Goal: Task Accomplishment & Management: Complete application form

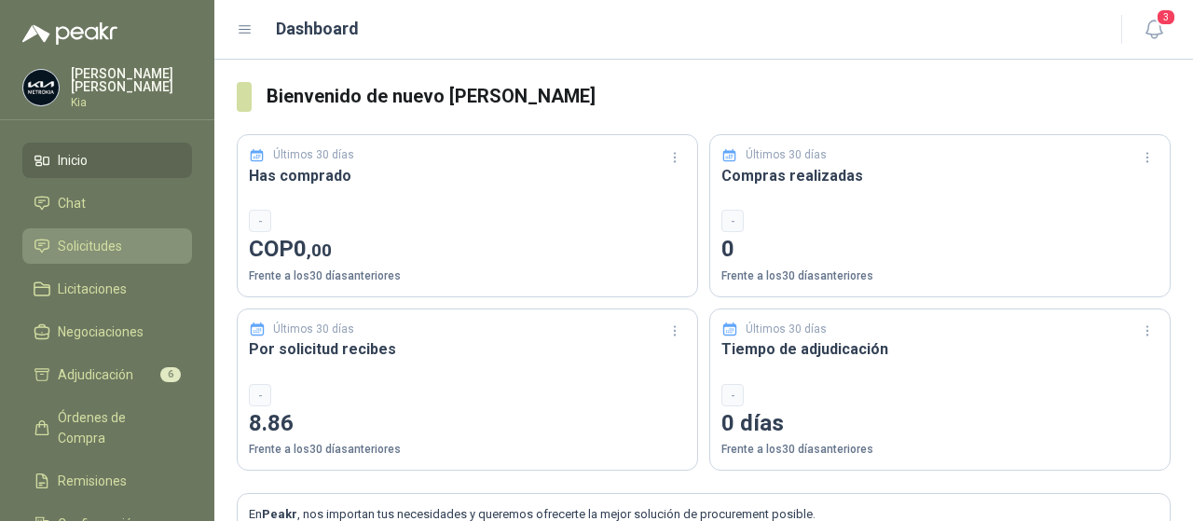
click at [76, 249] on span "Solicitudes" at bounding box center [90, 246] width 64 height 21
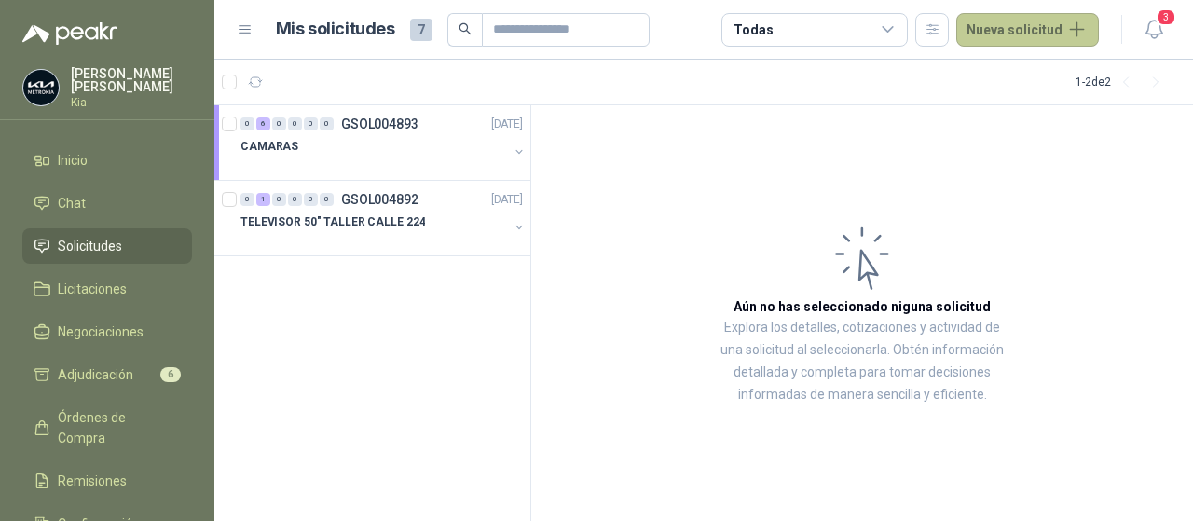
click at [1014, 30] on button "Nueva solicitud" at bounding box center [1027, 30] width 143 height 34
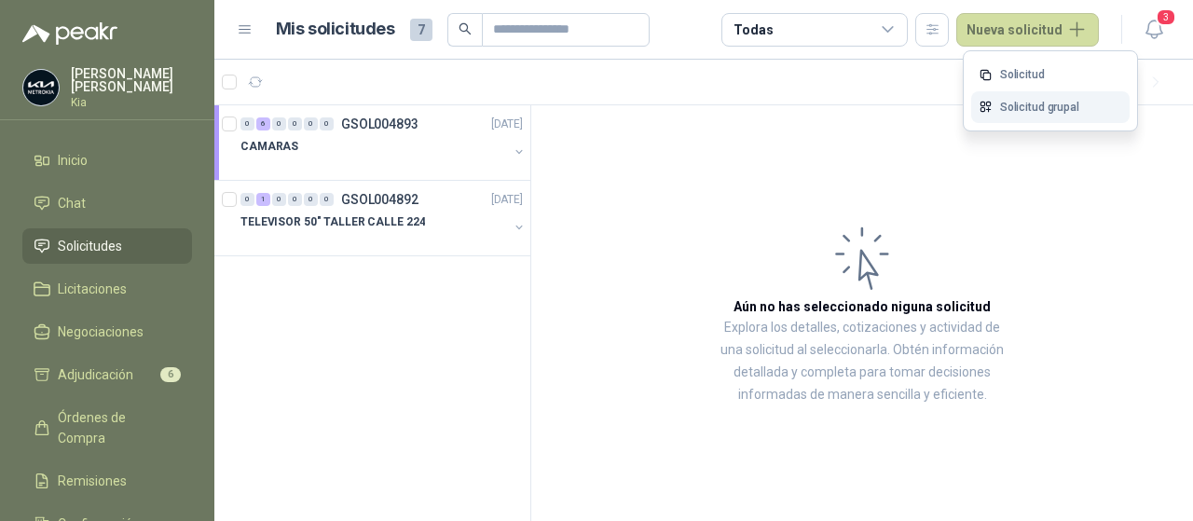
click at [1022, 101] on link "Solicitud grupal" at bounding box center [1050, 107] width 158 height 33
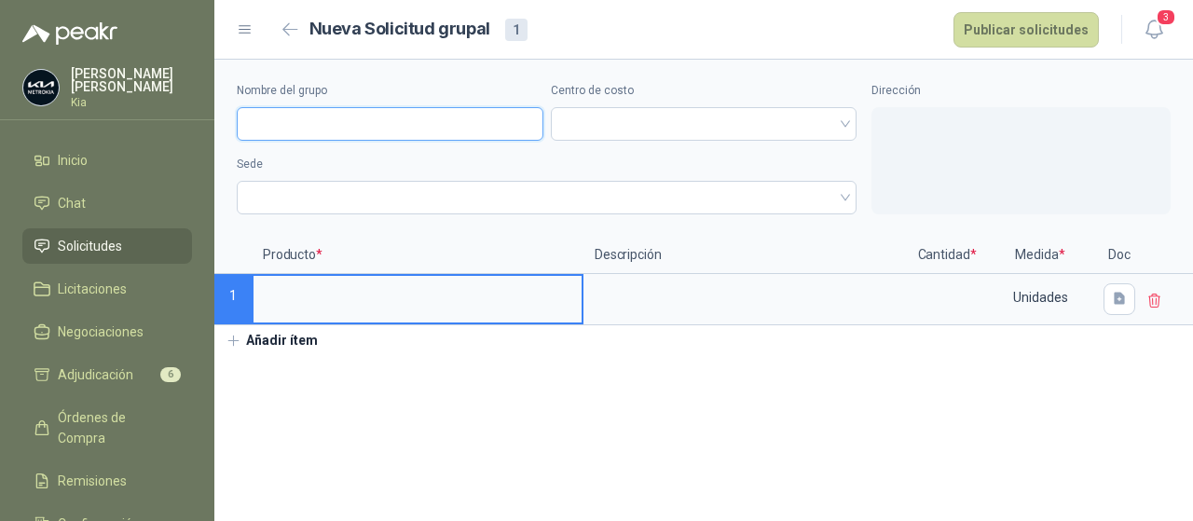
click at [293, 124] on input "Nombre del grupo" at bounding box center [390, 124] width 307 height 34
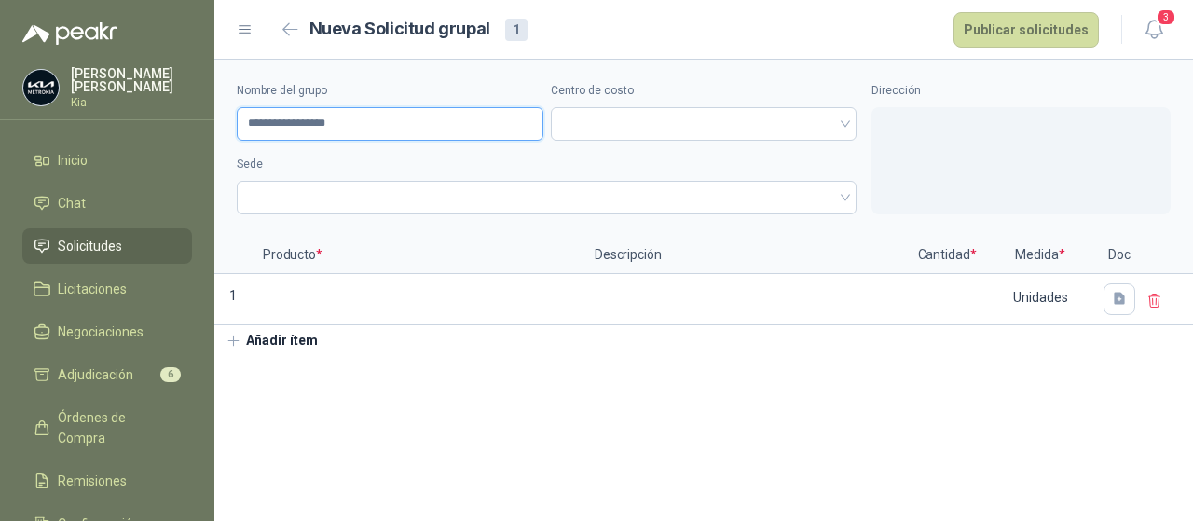
type input "**********"
click at [621, 118] on span at bounding box center [704, 124] width 284 height 28
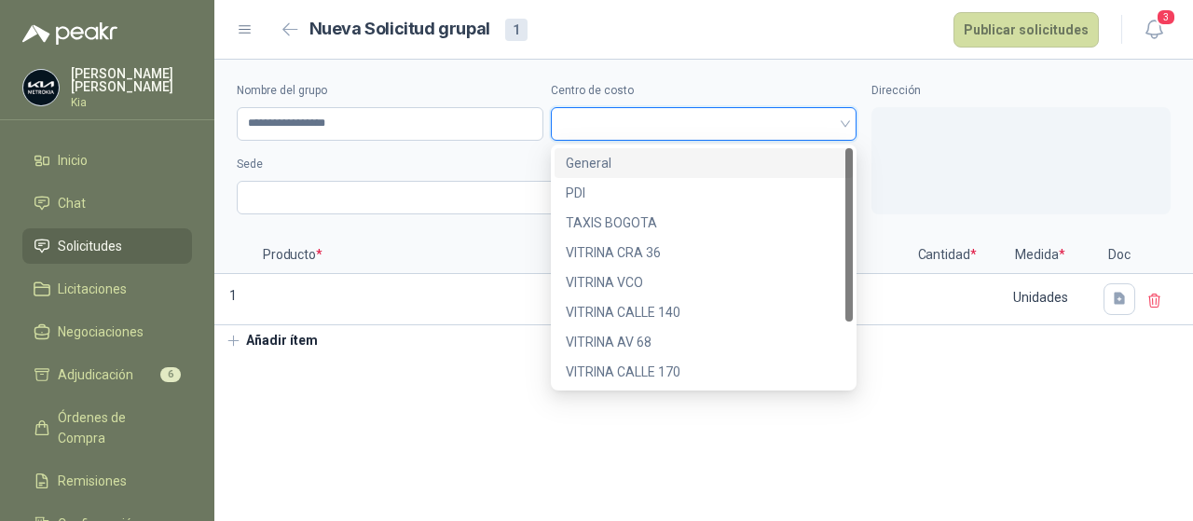
click at [599, 161] on div "General" at bounding box center [704, 163] width 277 height 21
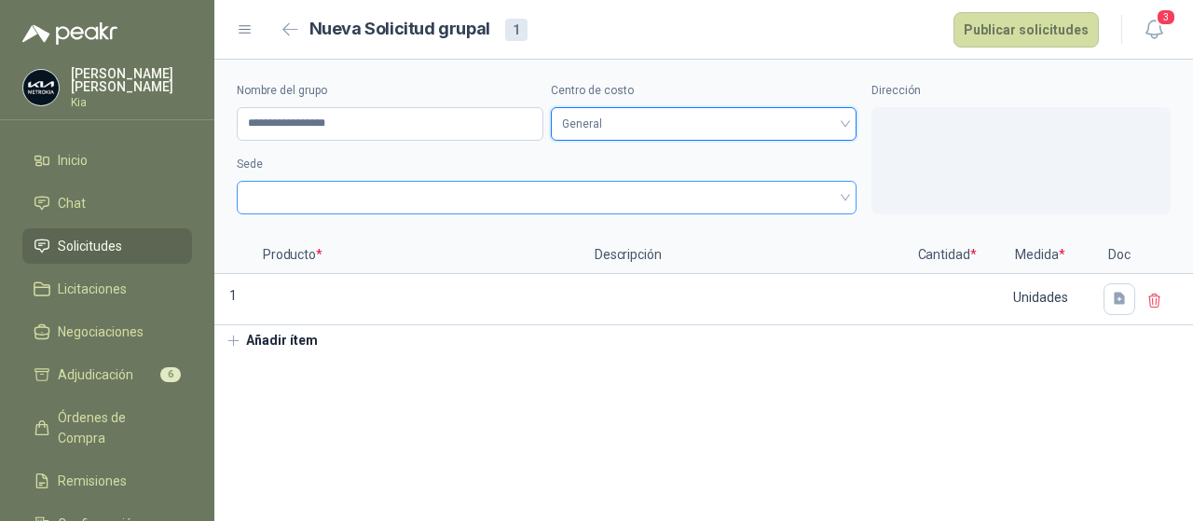
click at [303, 194] on span at bounding box center [547, 198] width 598 height 28
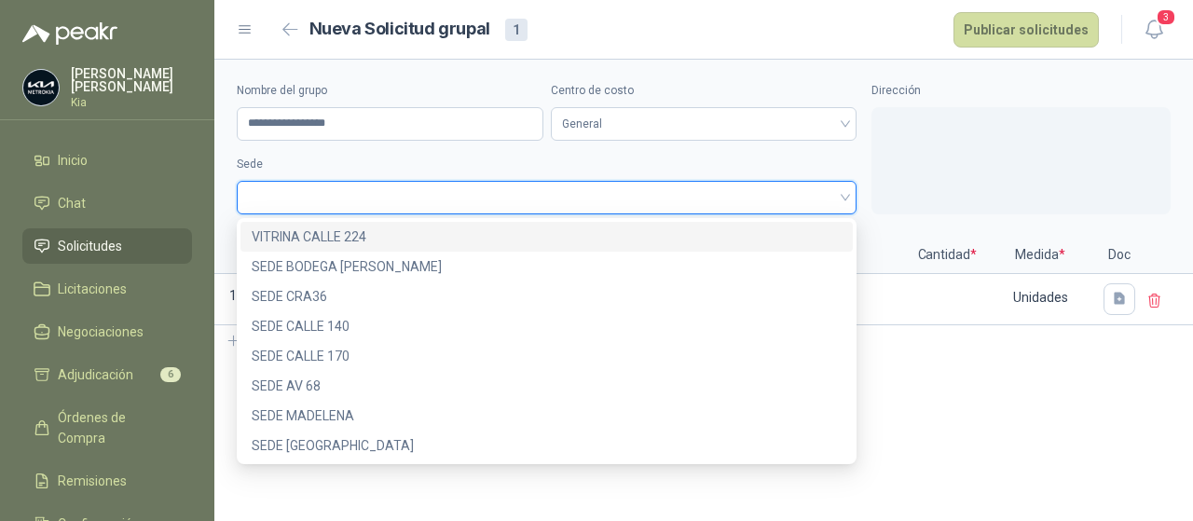
click at [352, 241] on div "VITRINA CALLE 224" at bounding box center [547, 237] width 590 height 21
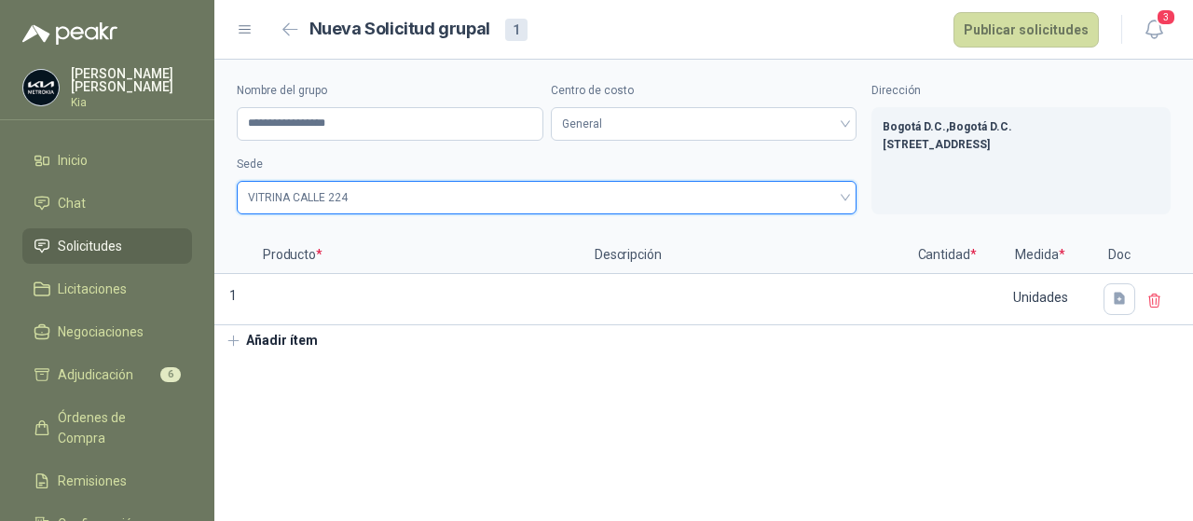
click at [269, 344] on button "Añadir ítem" at bounding box center [271, 341] width 115 height 32
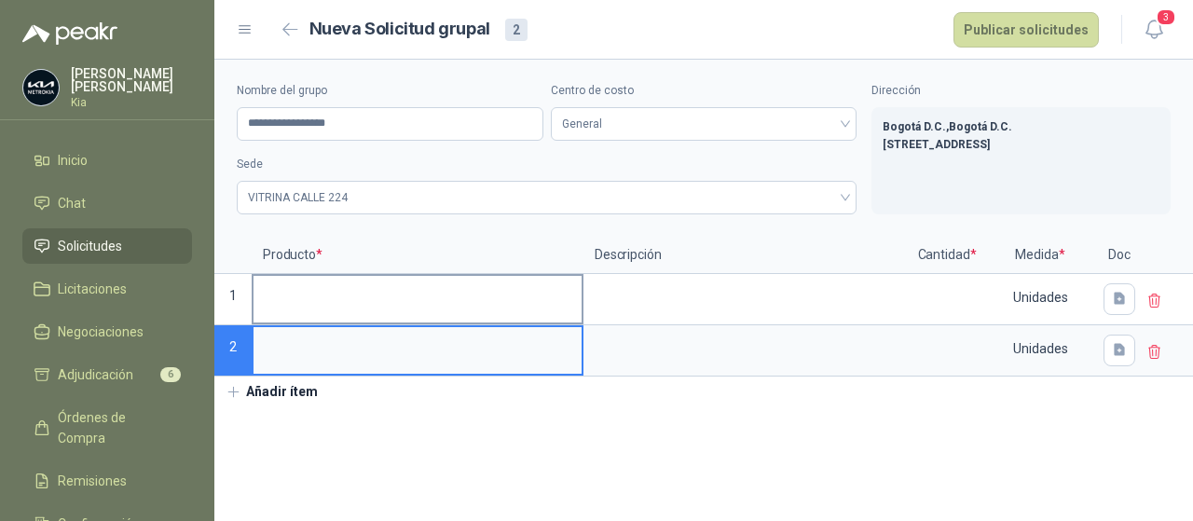
click at [268, 308] on input at bounding box center [418, 294] width 328 height 36
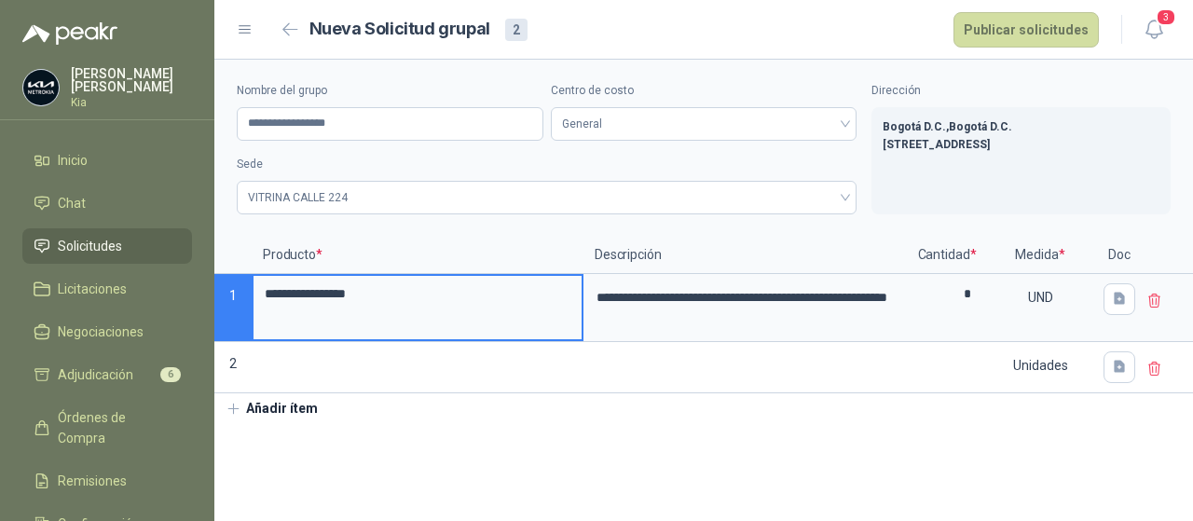
click at [447, 299] on input "**********" at bounding box center [418, 294] width 328 height 36
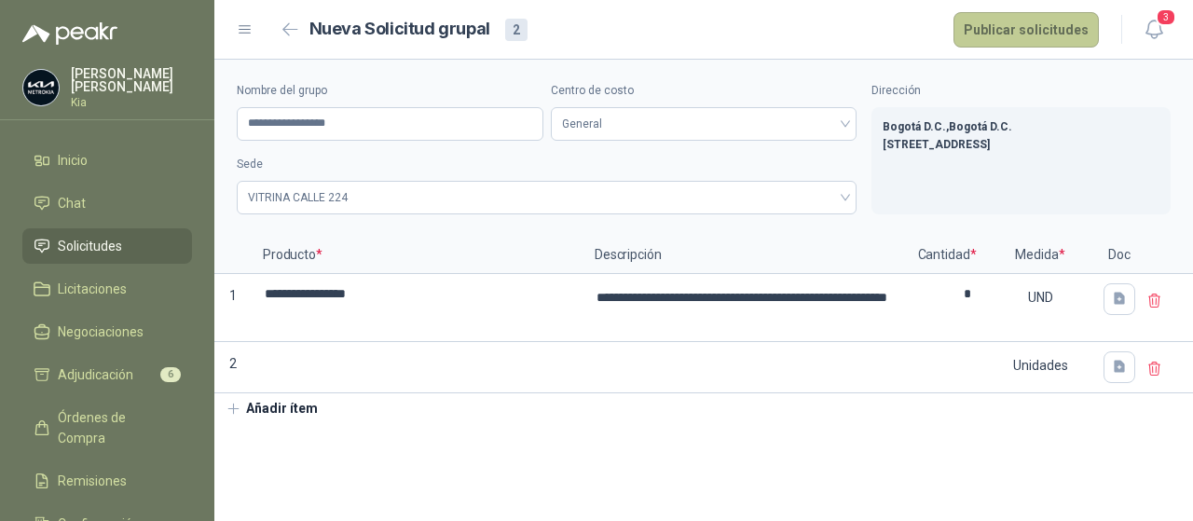
click at [1069, 35] on button "Publicar solicitudes" at bounding box center [1026, 29] width 145 height 35
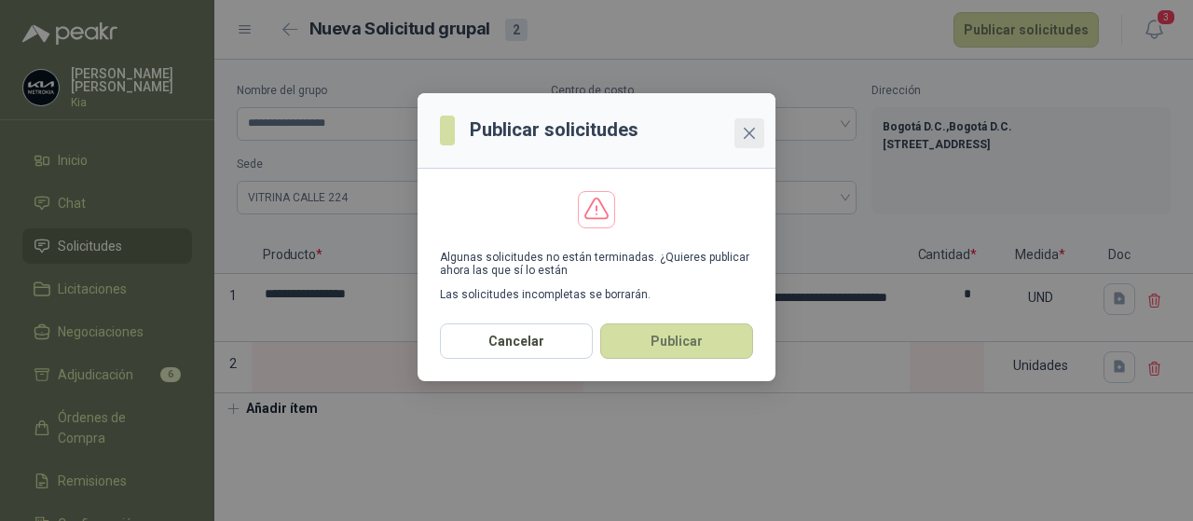
click at [754, 133] on icon "close" at bounding box center [749, 133] width 15 height 15
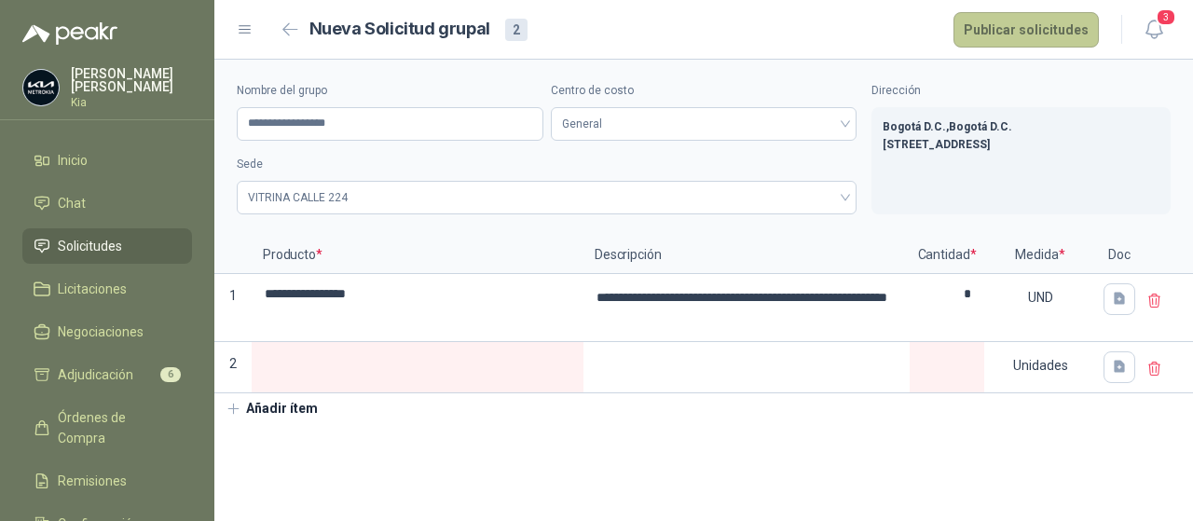
click at [1027, 31] on button "Publicar solicitudes" at bounding box center [1026, 29] width 145 height 35
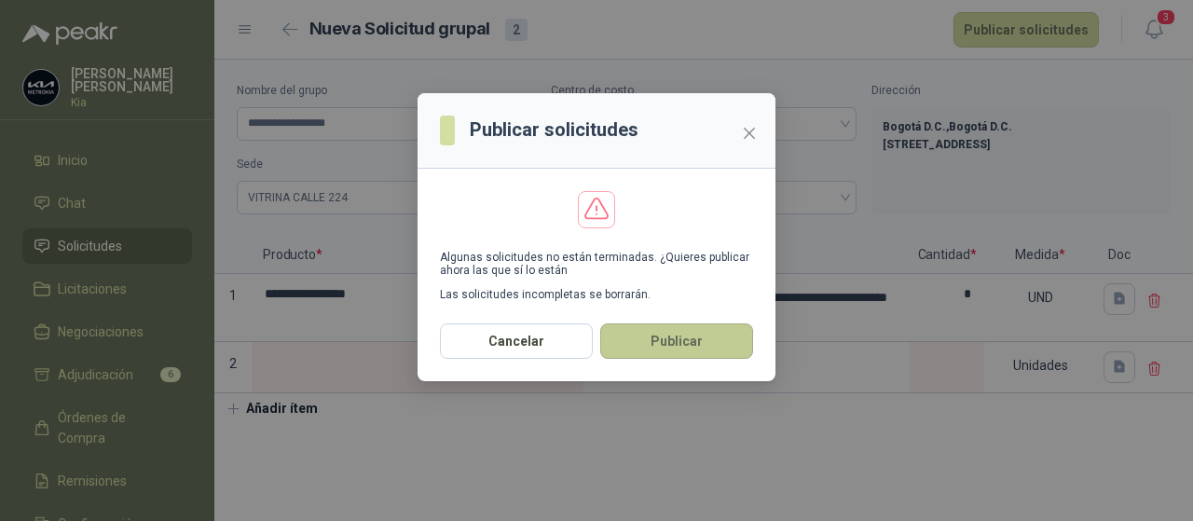
click at [669, 343] on button "Publicar" at bounding box center [676, 340] width 153 height 35
